Goal: Task Accomplishment & Management: Use online tool/utility

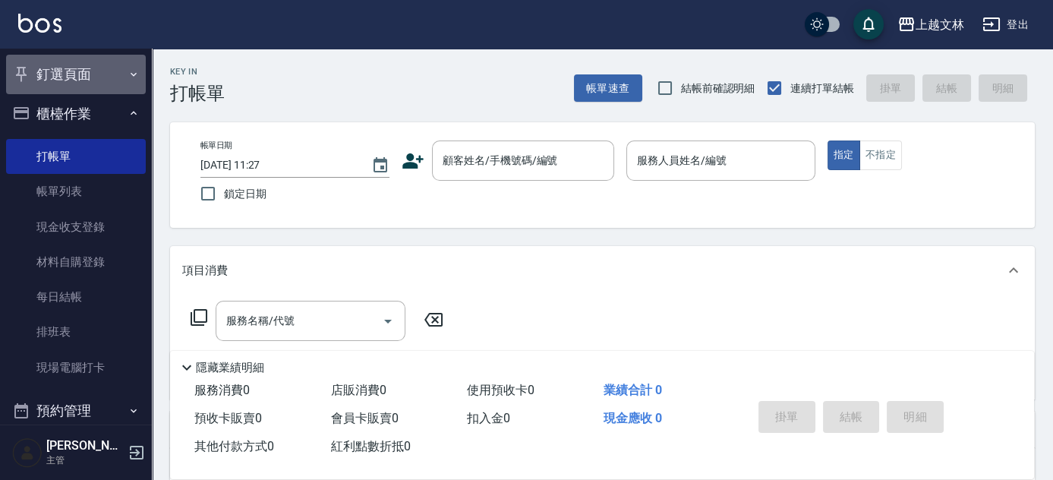
click at [80, 76] on button "釘選頁面" at bounding box center [76, 74] width 140 height 39
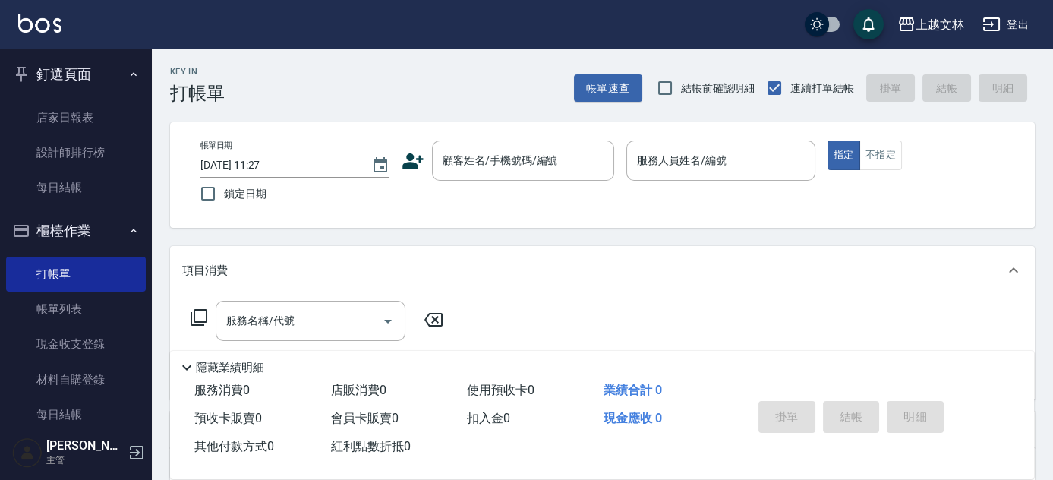
click at [79, 77] on button "釘選頁面" at bounding box center [76, 74] width 140 height 39
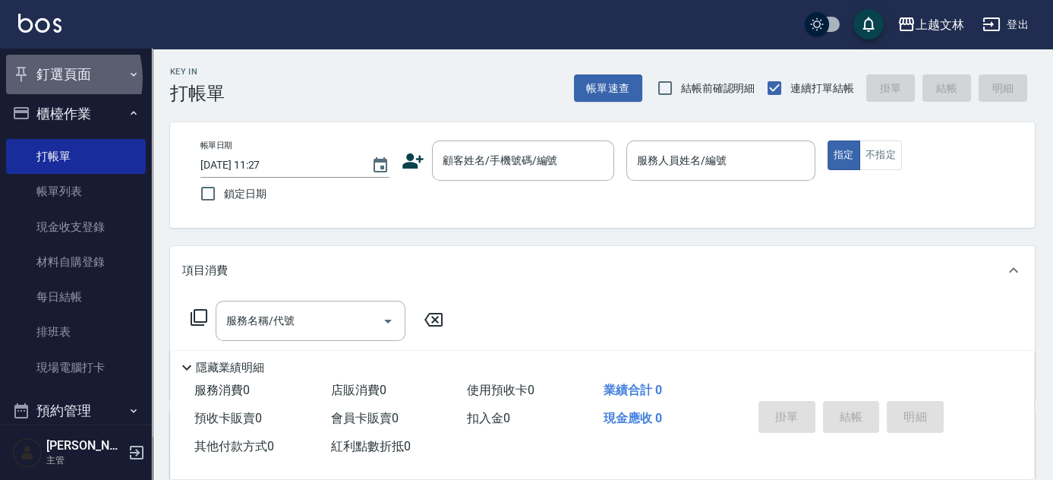
click at [45, 78] on button "釘選頁面" at bounding box center [76, 74] width 140 height 39
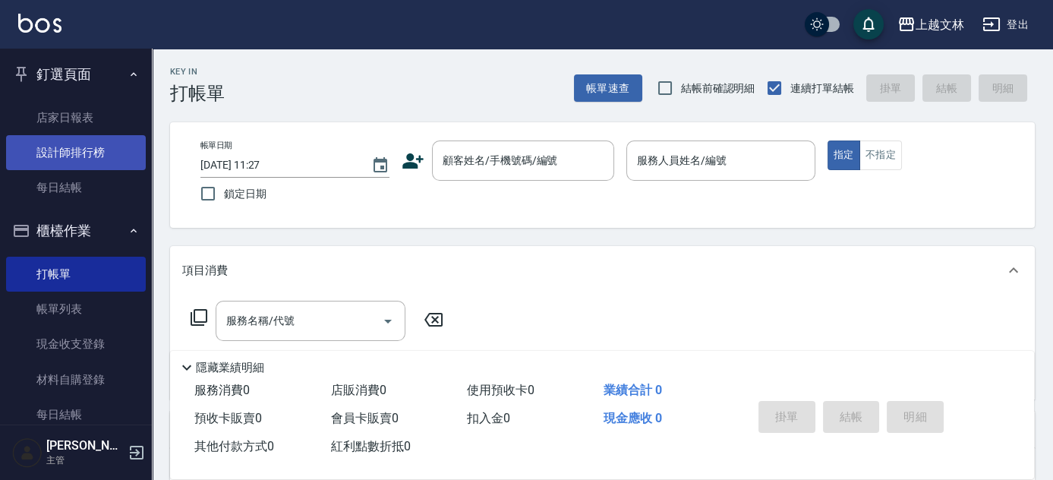
click at [52, 161] on link "設計師排行榜" at bounding box center [76, 152] width 140 height 35
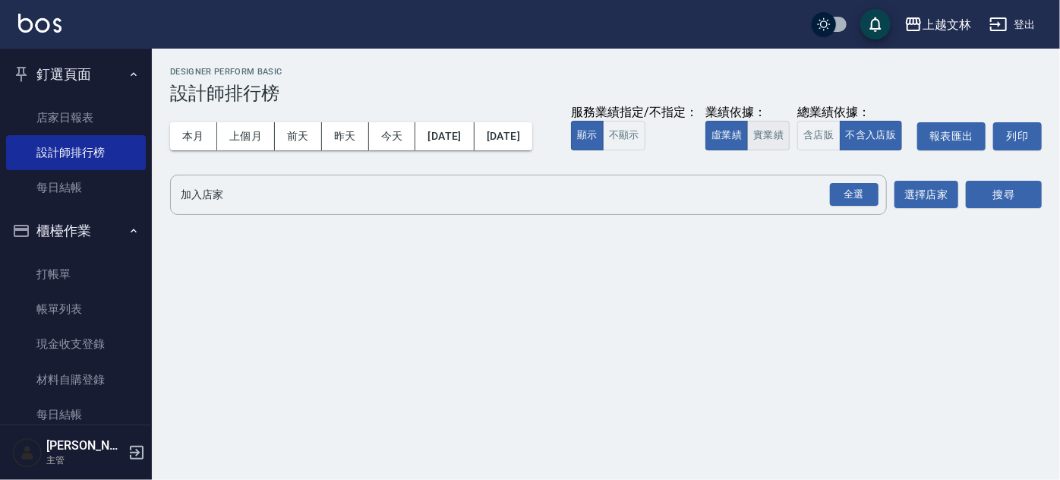
click at [747, 150] on button "實業績" at bounding box center [768, 136] width 43 height 30
click at [858, 206] on div "全選" at bounding box center [854, 195] width 49 height 24
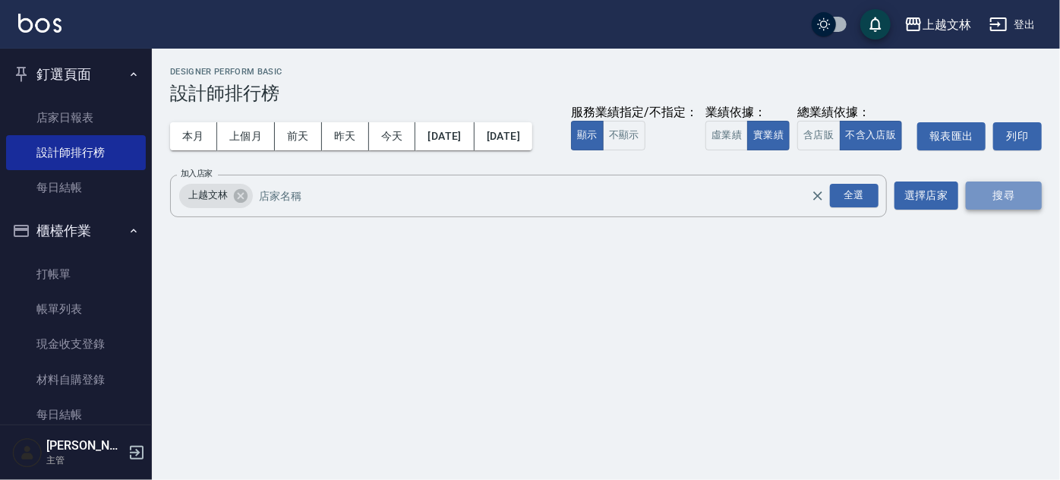
click at [998, 210] on button "搜尋" at bounding box center [1004, 195] width 76 height 28
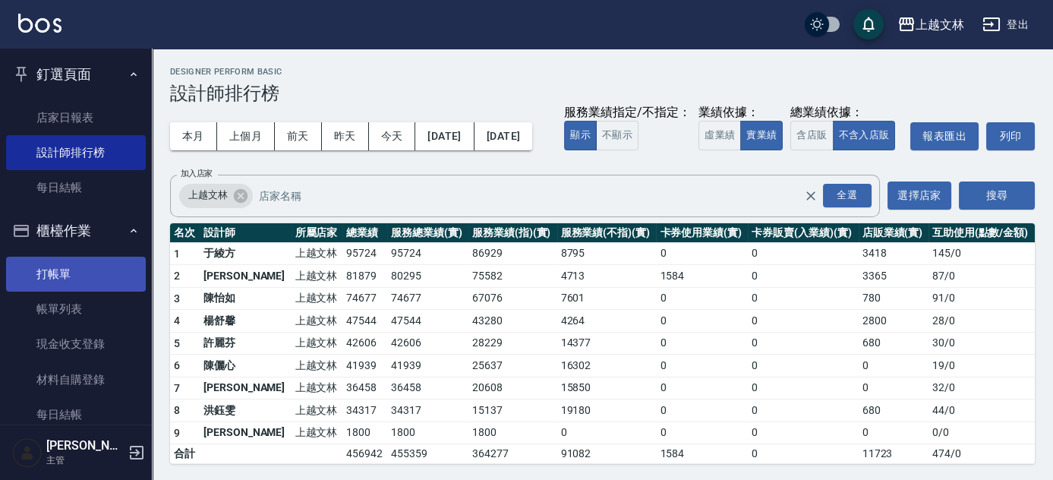
click at [62, 279] on link "打帳單" at bounding box center [76, 274] width 140 height 35
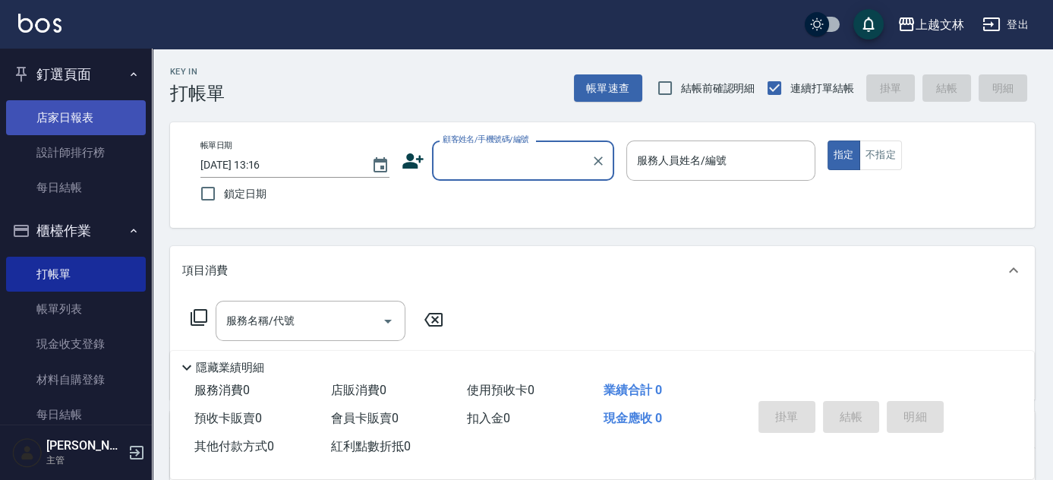
click at [61, 113] on link "店家日報表" at bounding box center [76, 117] width 140 height 35
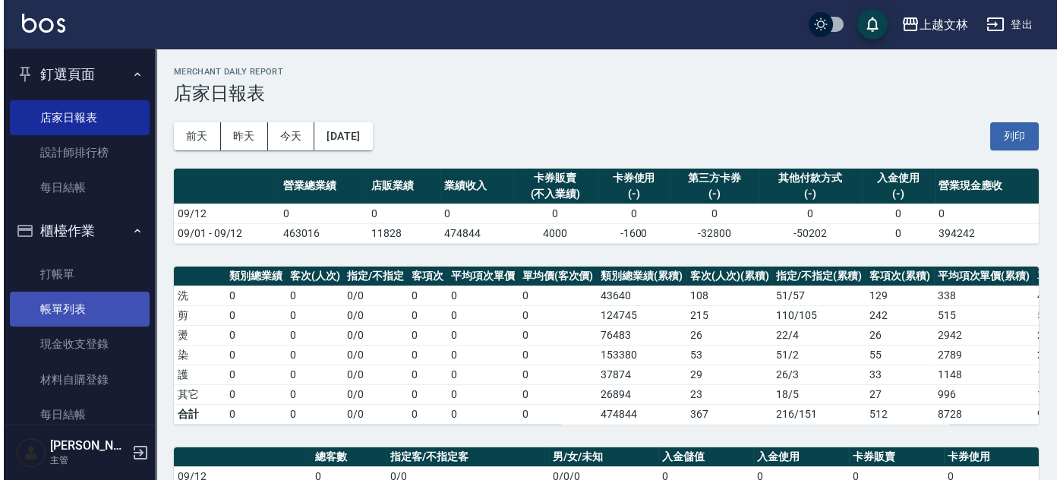
scroll to position [68, 0]
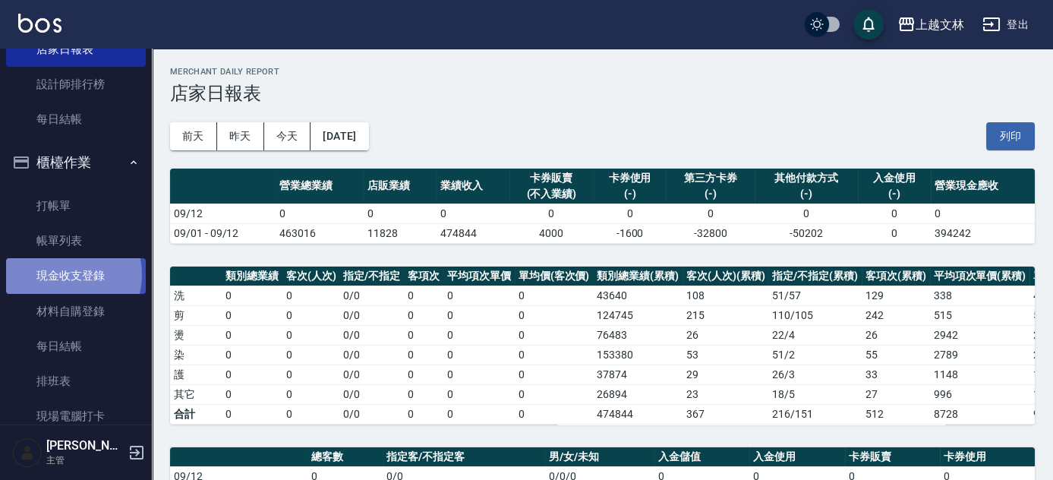
click at [66, 273] on link "現金收支登錄" at bounding box center [76, 275] width 140 height 35
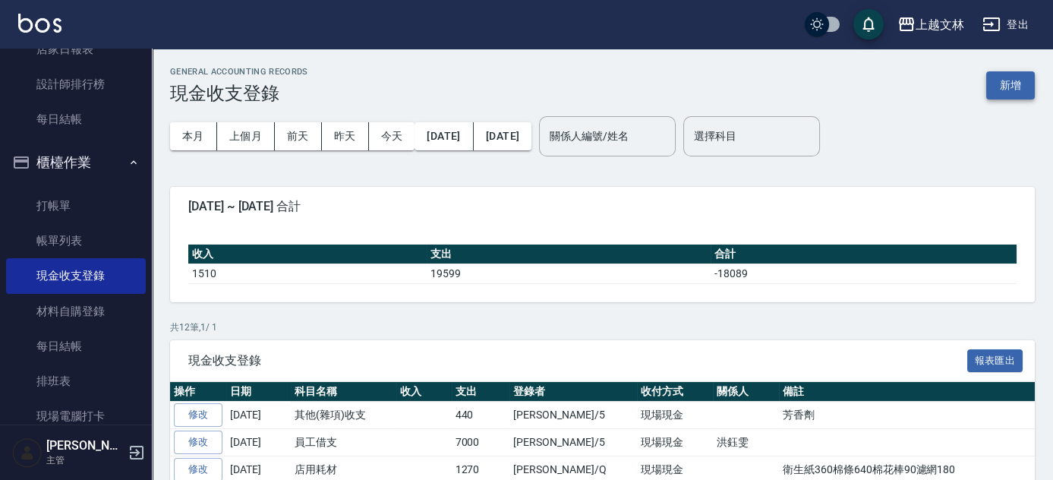
click at [1019, 87] on button "新增" at bounding box center [1010, 85] width 49 height 28
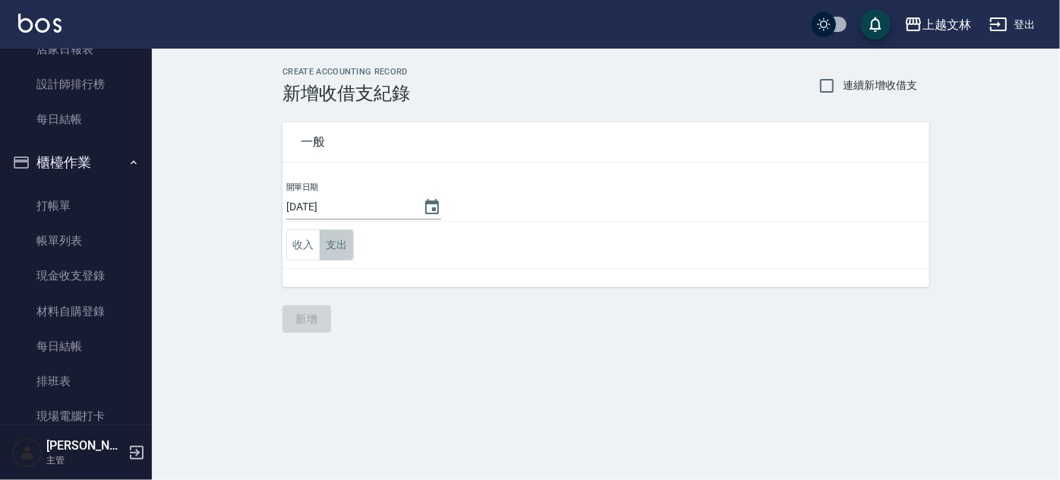
click at [338, 248] on button "支出" at bounding box center [337, 244] width 34 height 31
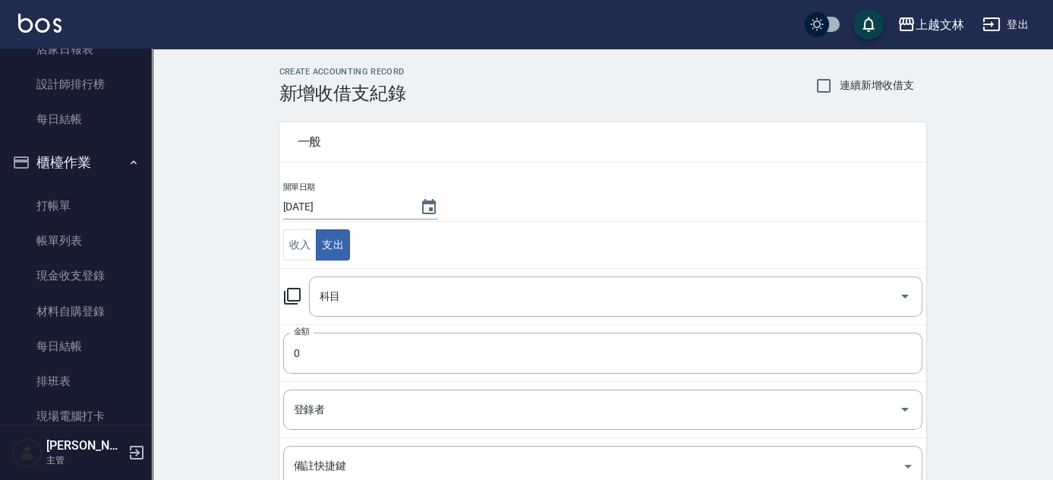
click at [295, 293] on icon at bounding box center [292, 296] width 18 height 18
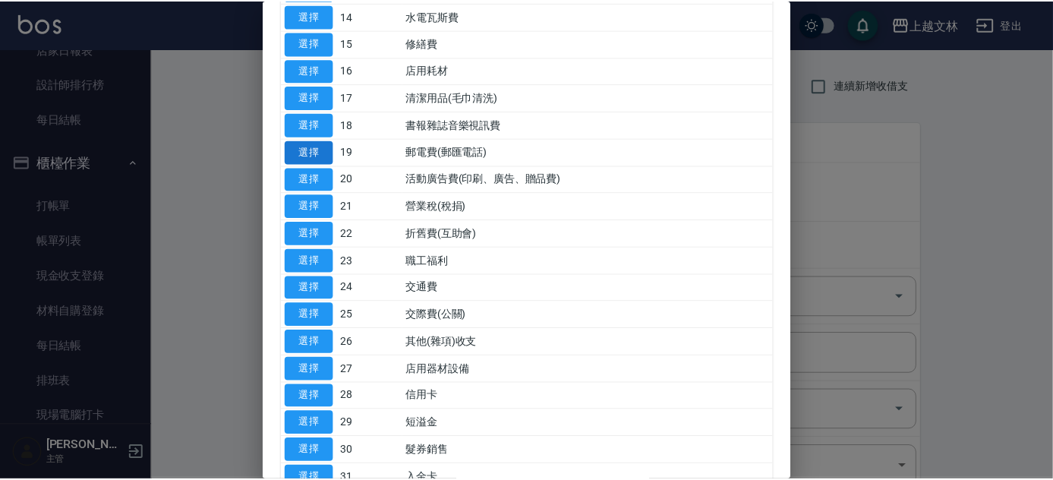
scroll to position [483, 0]
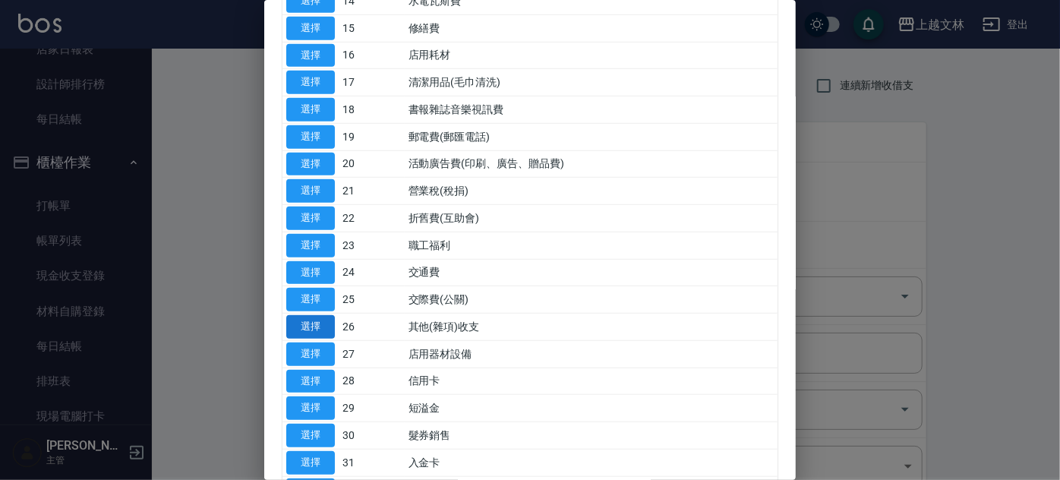
click at [309, 321] on button "選擇" at bounding box center [310, 327] width 49 height 24
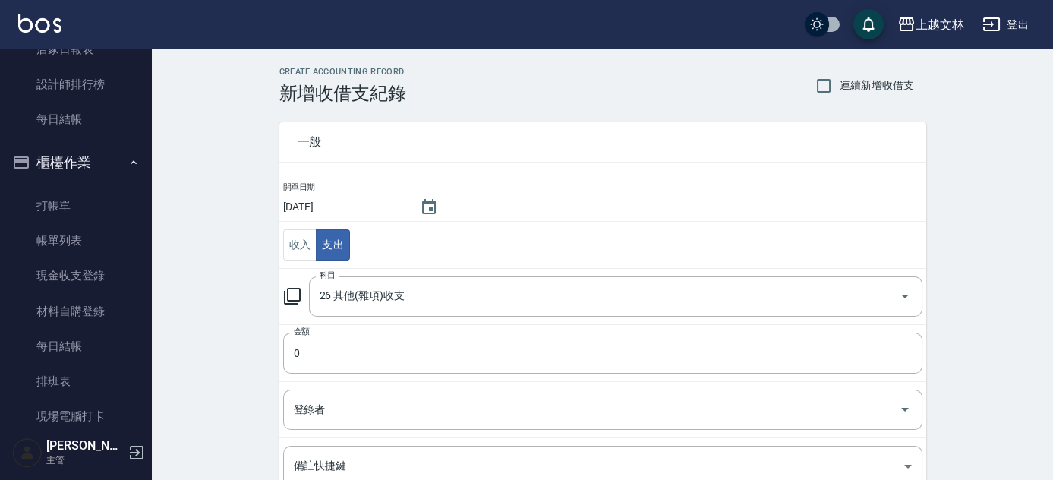
click at [289, 298] on icon at bounding box center [292, 296] width 18 height 18
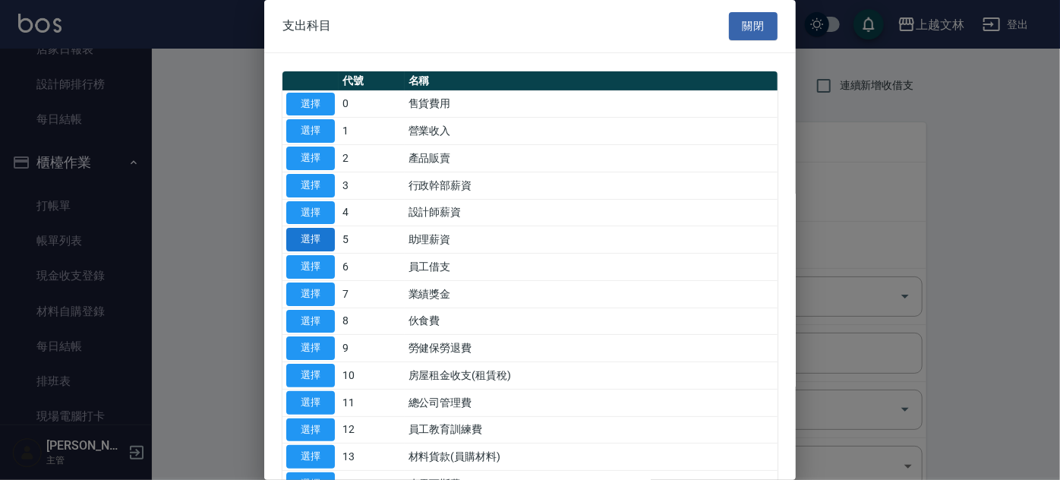
click at [316, 238] on button "選擇" at bounding box center [310, 240] width 49 height 24
type input "5 助理薪資"
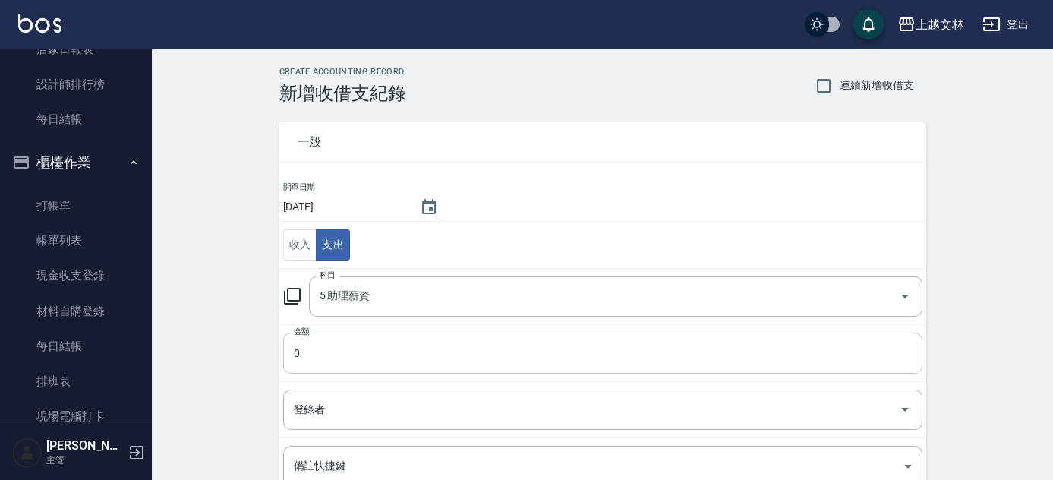
click at [335, 334] on input "0" at bounding box center [602, 352] width 639 height 41
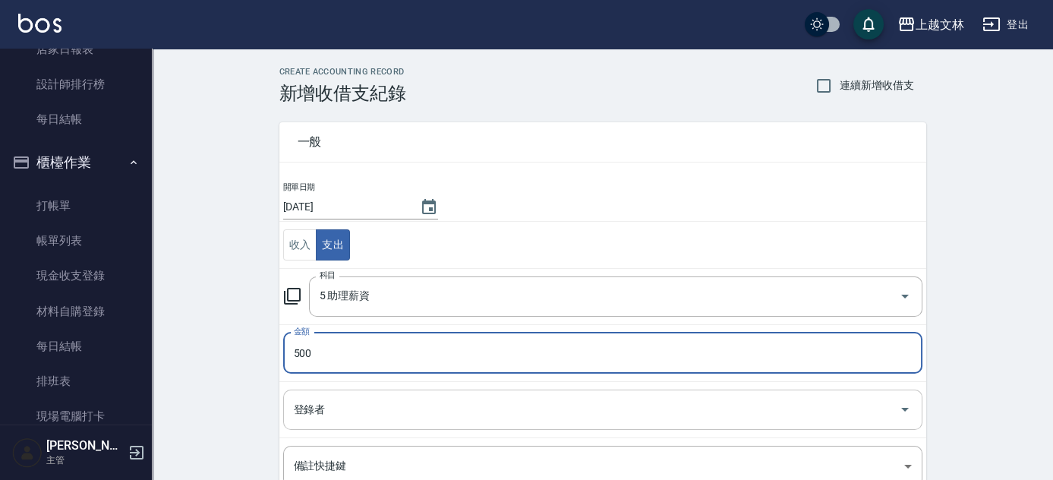
type input "500"
click at [363, 421] on input "登錄者" at bounding box center [591, 409] width 603 height 27
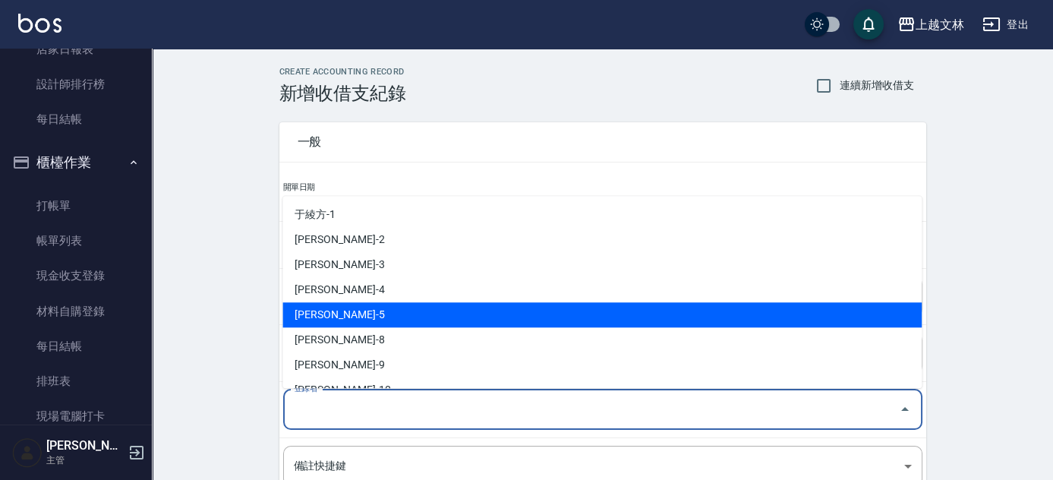
click at [369, 319] on li "[PERSON_NAME]-5" at bounding box center [601, 314] width 639 height 25
type input "[PERSON_NAME]-5"
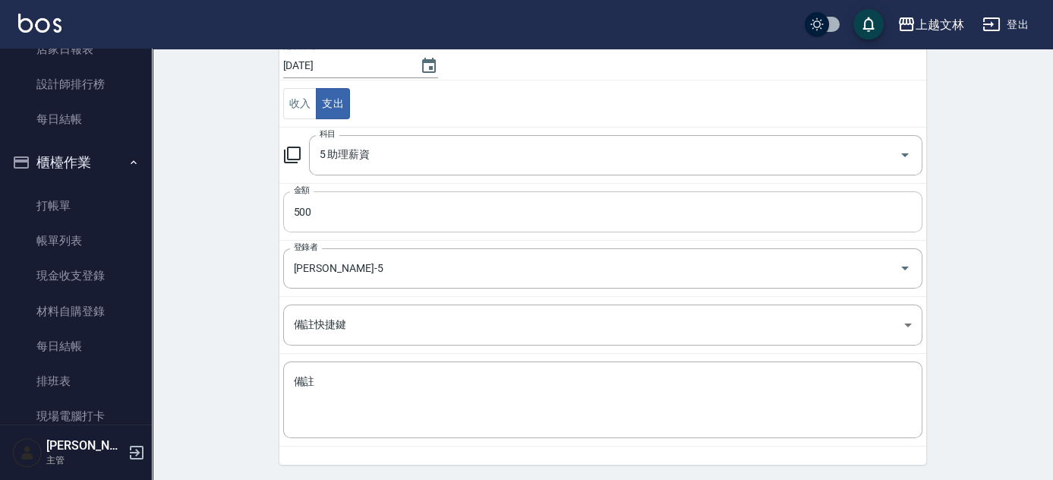
scroll to position [143, 0]
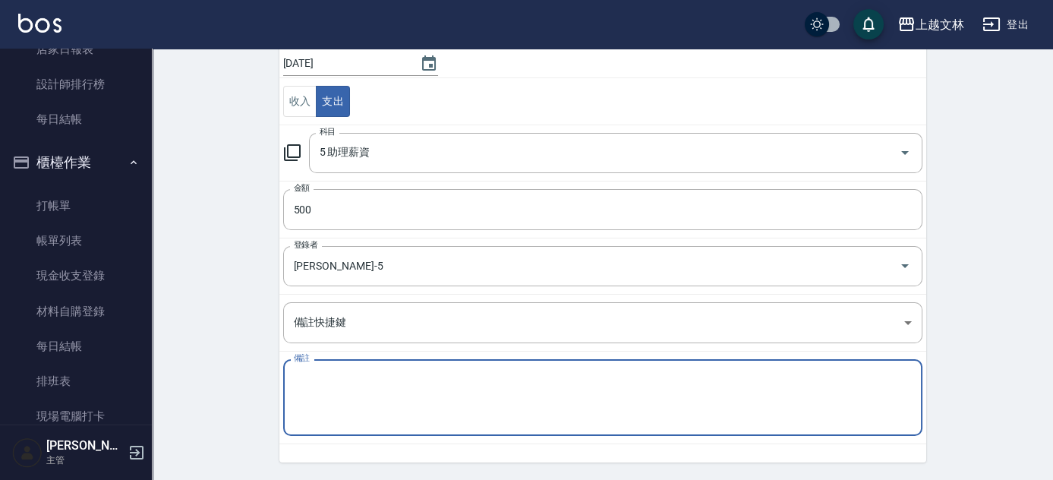
click at [348, 397] on textarea "備註" at bounding box center [603, 398] width 618 height 52
type textarea "1"
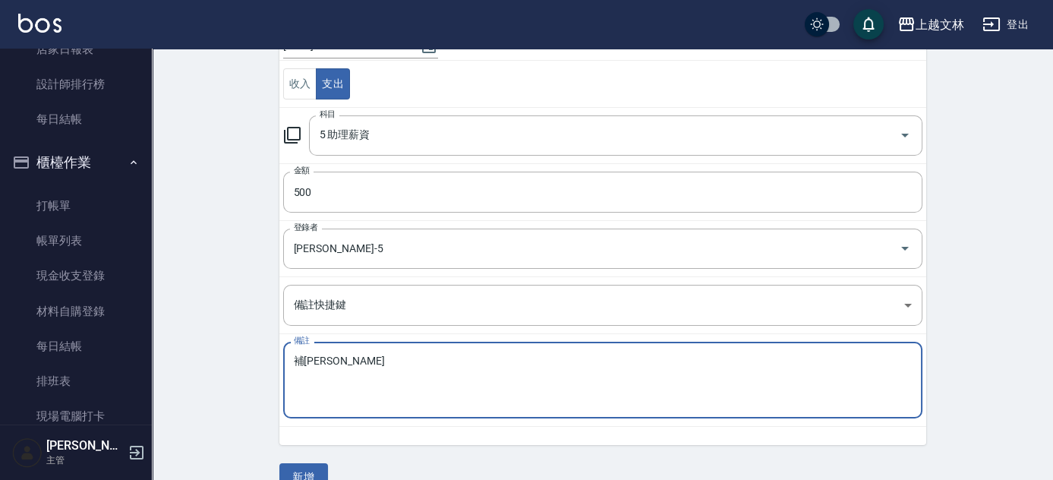
scroll to position [188, 0]
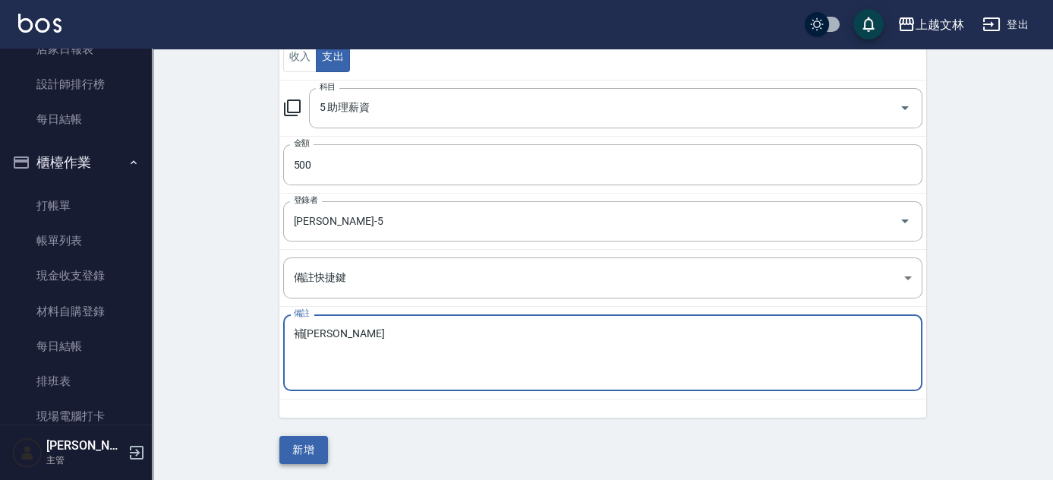
type textarea "補[PERSON_NAME]"
click at [314, 448] on button "新增" at bounding box center [303, 450] width 49 height 28
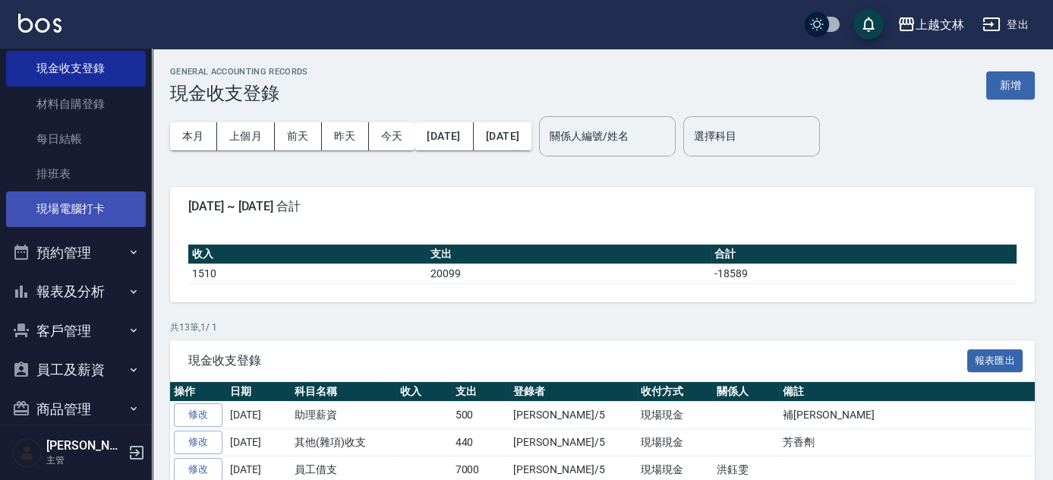
scroll to position [206, 0]
